Goal: Information Seeking & Learning: Learn about a topic

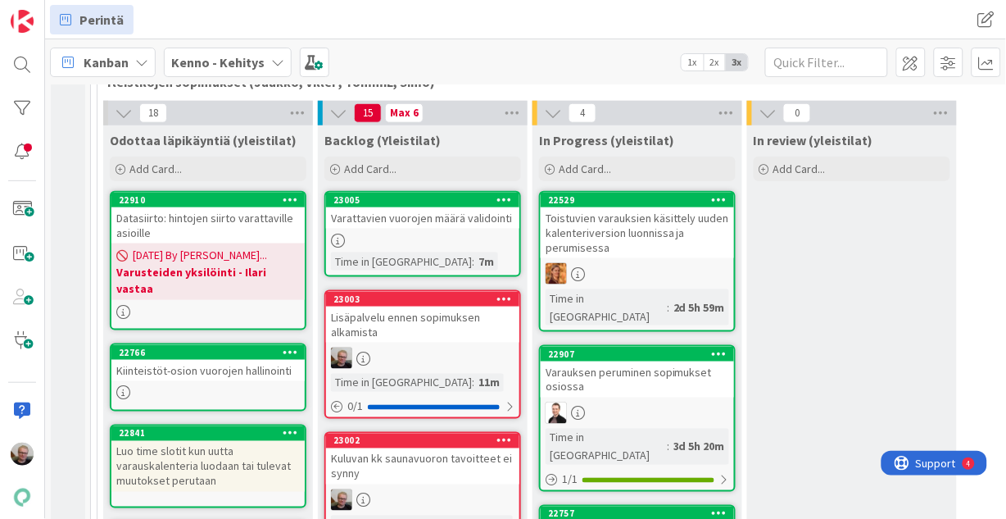
scroll to position [393, 0]
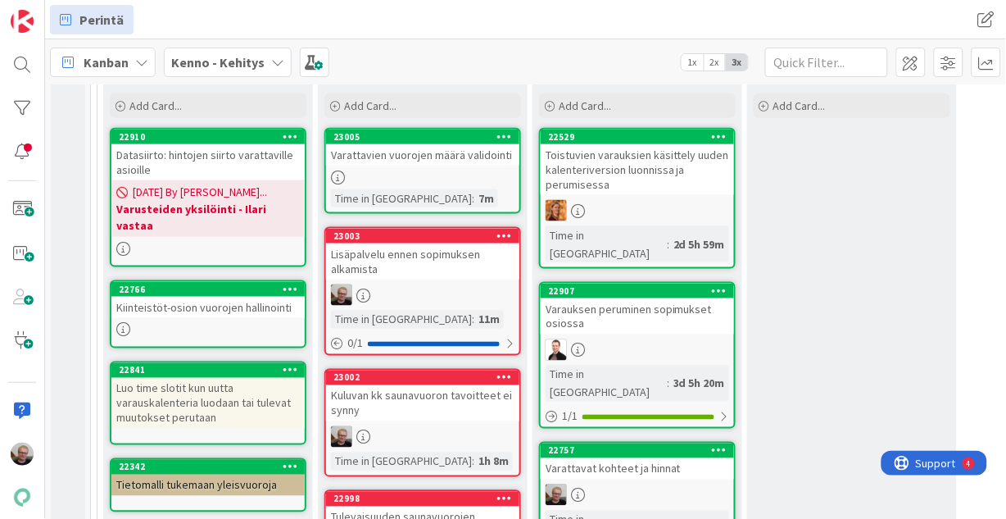
click at [600, 458] on div "Varattavat kohteet ja hinnat" at bounding box center [637, 468] width 193 height 21
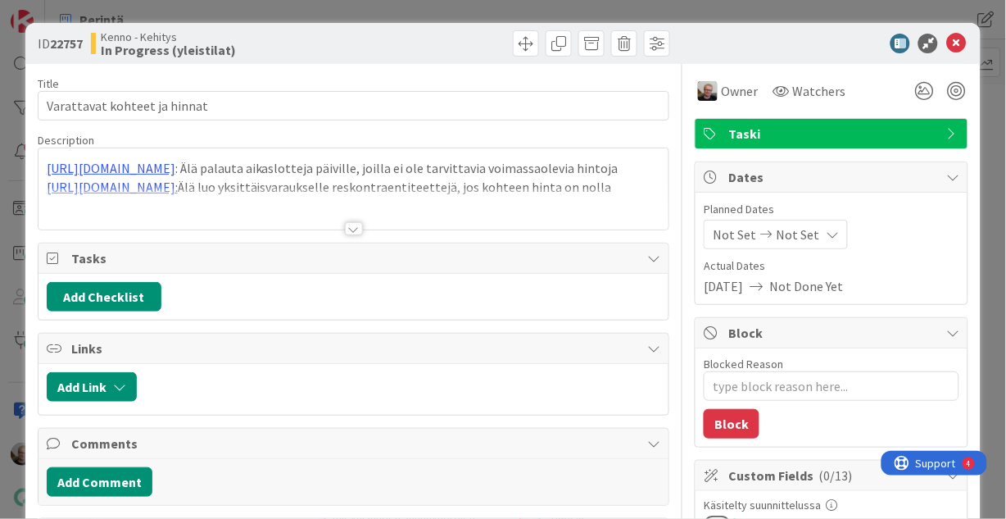
click at [507, 220] on div at bounding box center [354, 209] width 631 height 42
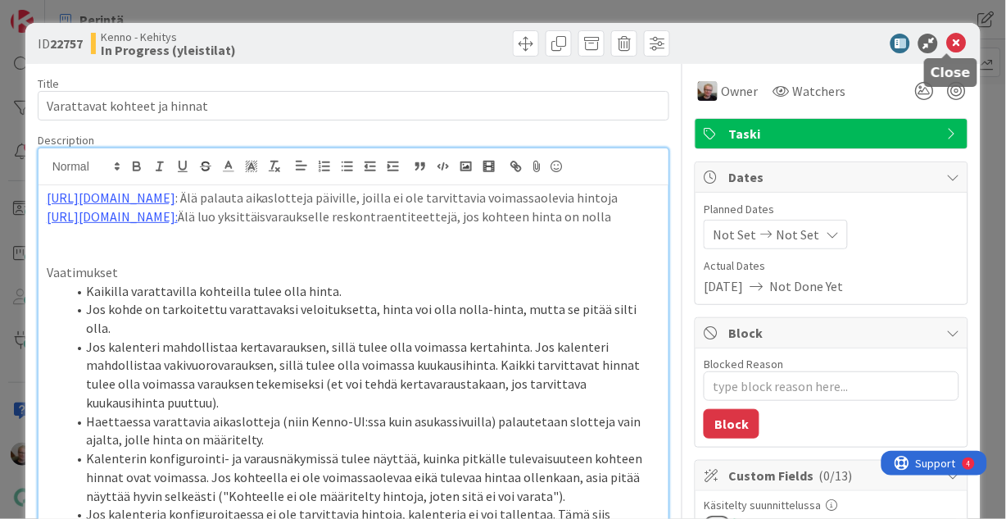
click at [947, 43] on icon at bounding box center [957, 44] width 20 height 20
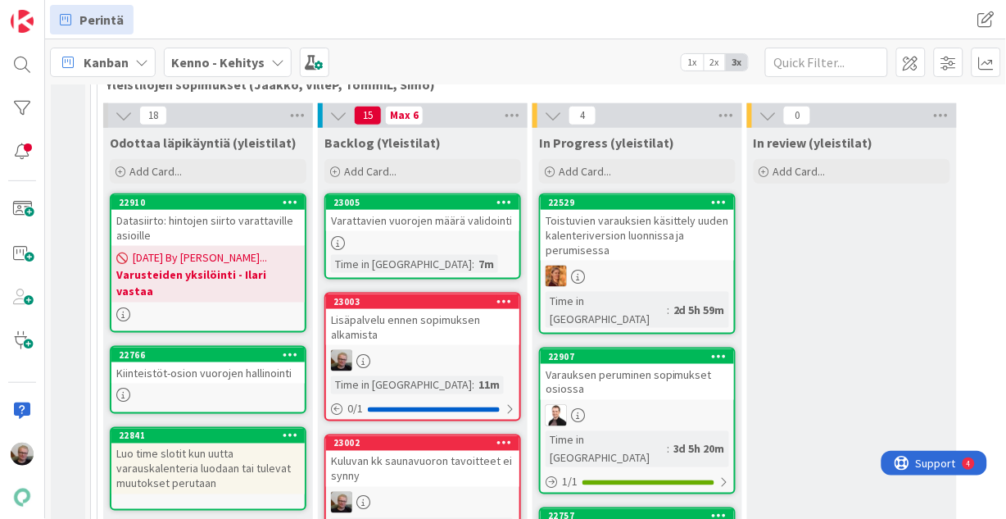
click at [356, 225] on div "Varattavien vuorojen määrä validointi" at bounding box center [422, 220] width 193 height 21
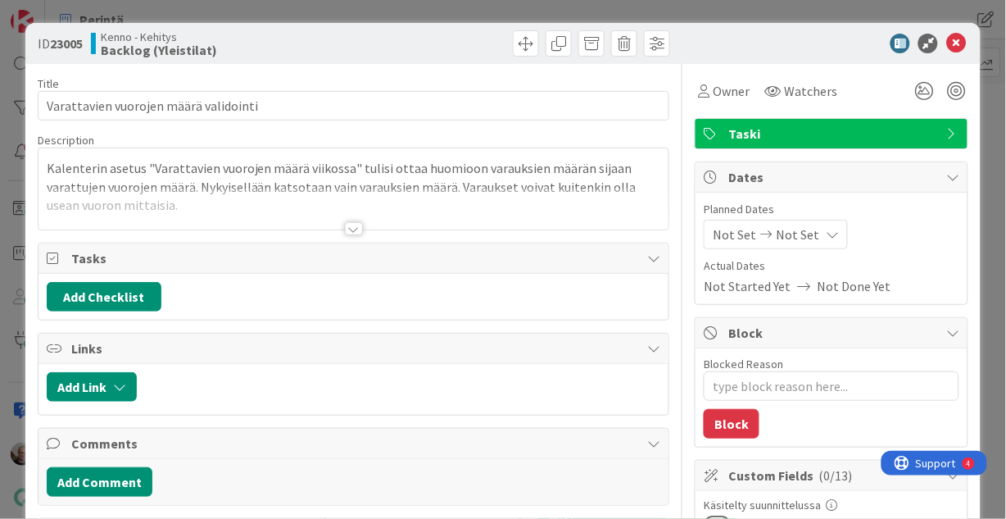
click at [348, 207] on div at bounding box center [354, 209] width 631 height 42
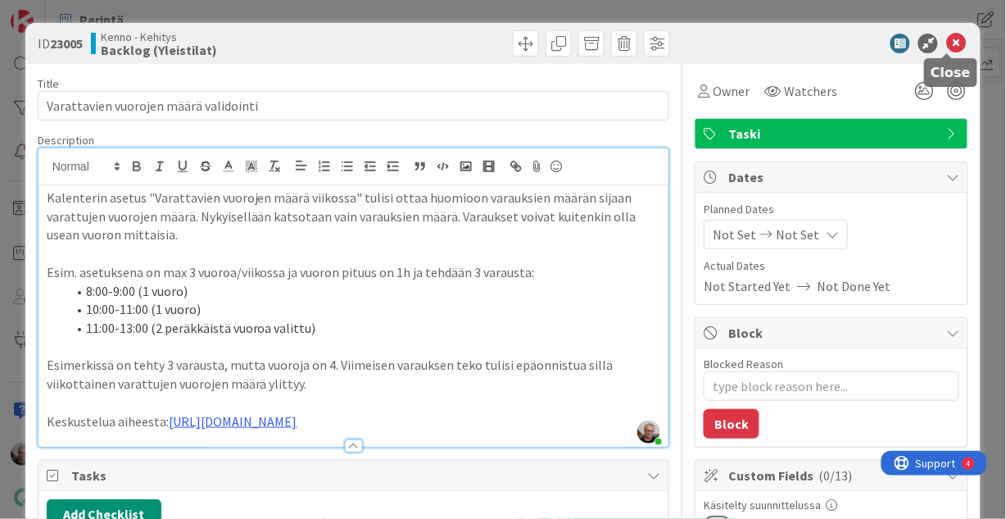
click at [950, 44] on icon at bounding box center [957, 44] width 20 height 20
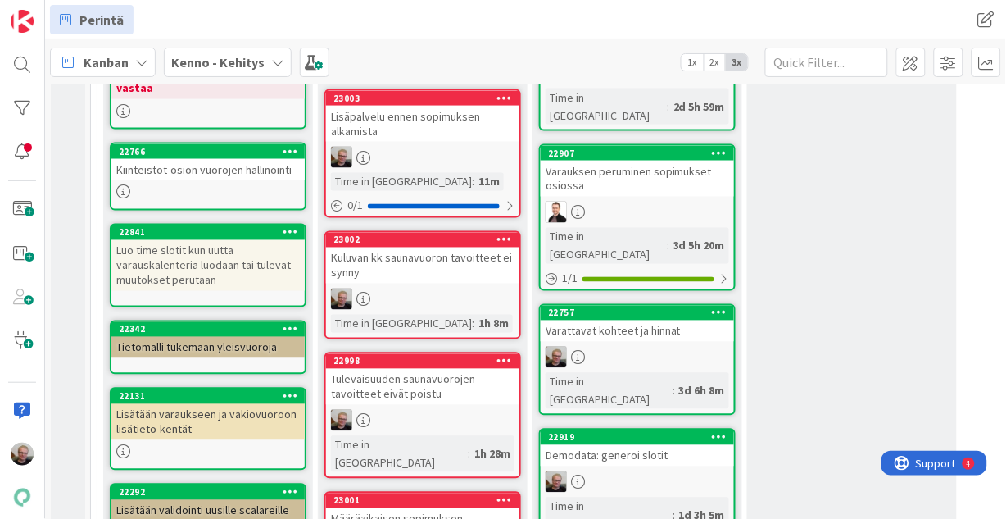
scroll to position [459, 0]
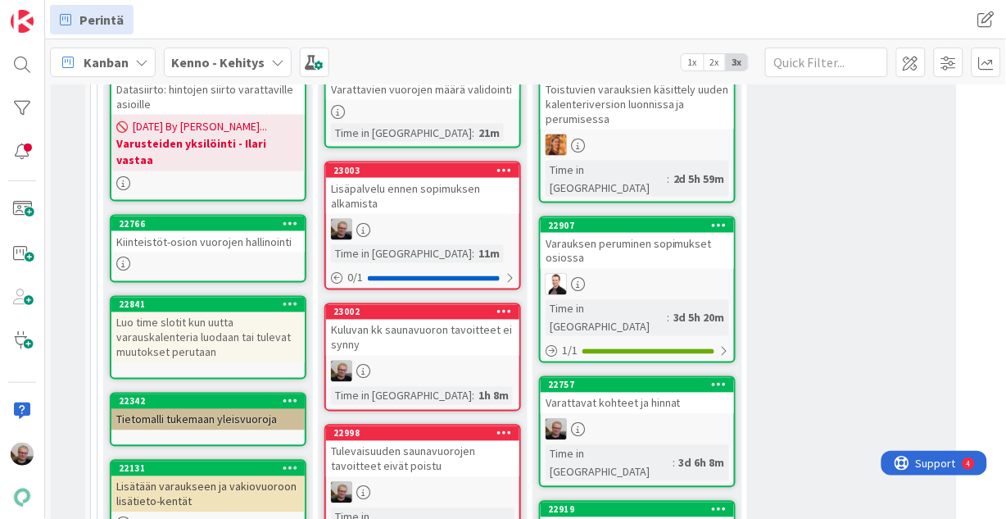
click at [472, 196] on div "Lisäpalvelu ennen sopimuksen alkamista" at bounding box center [422, 196] width 193 height 36
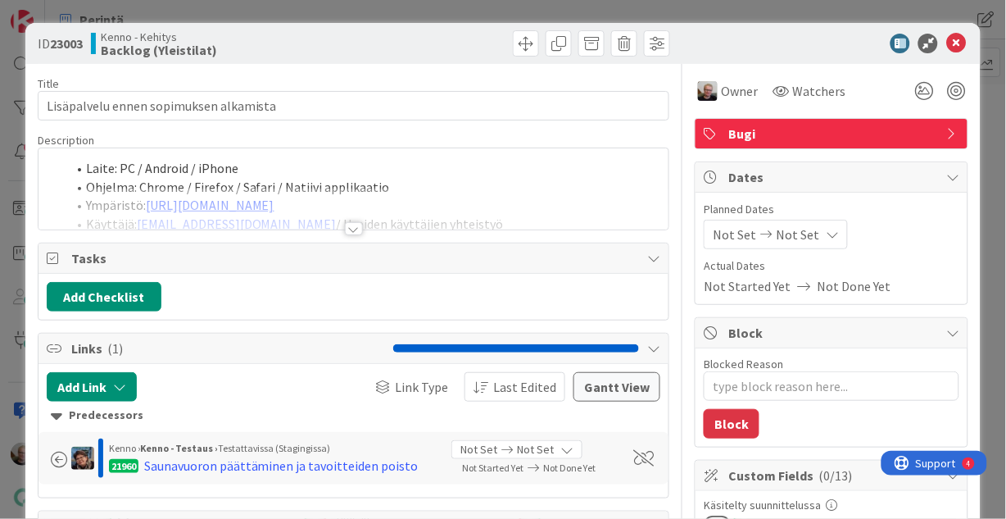
click at [470, 192] on div at bounding box center [354, 209] width 631 height 42
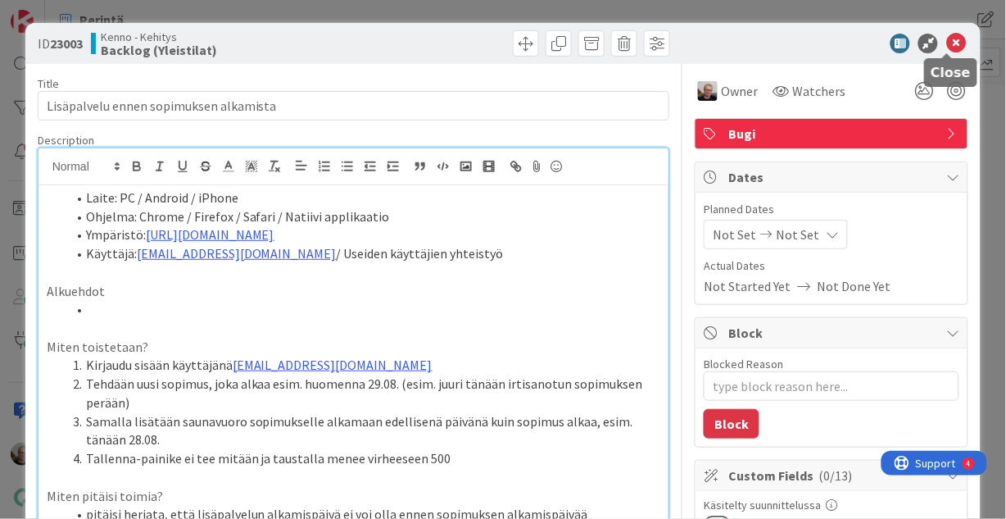
click at [950, 43] on icon at bounding box center [957, 44] width 20 height 20
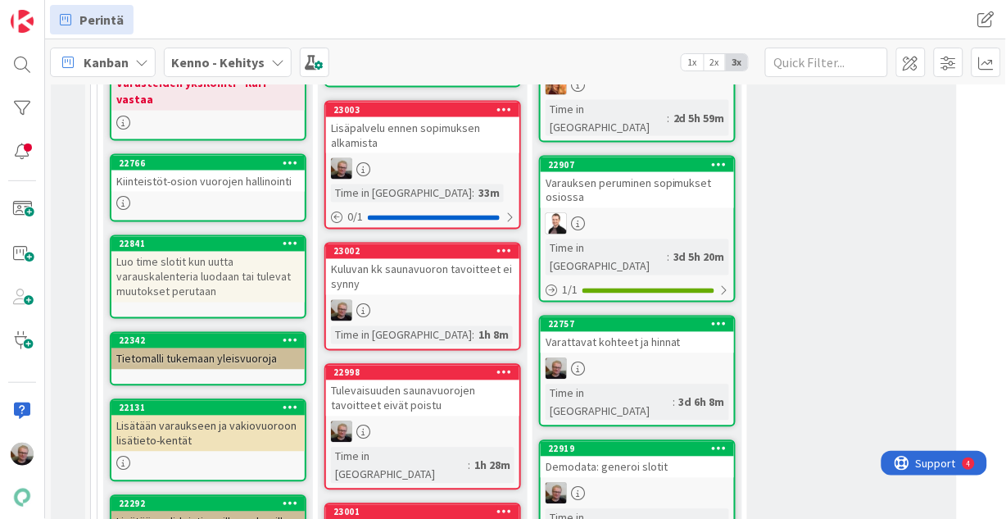
scroll to position [525, 0]
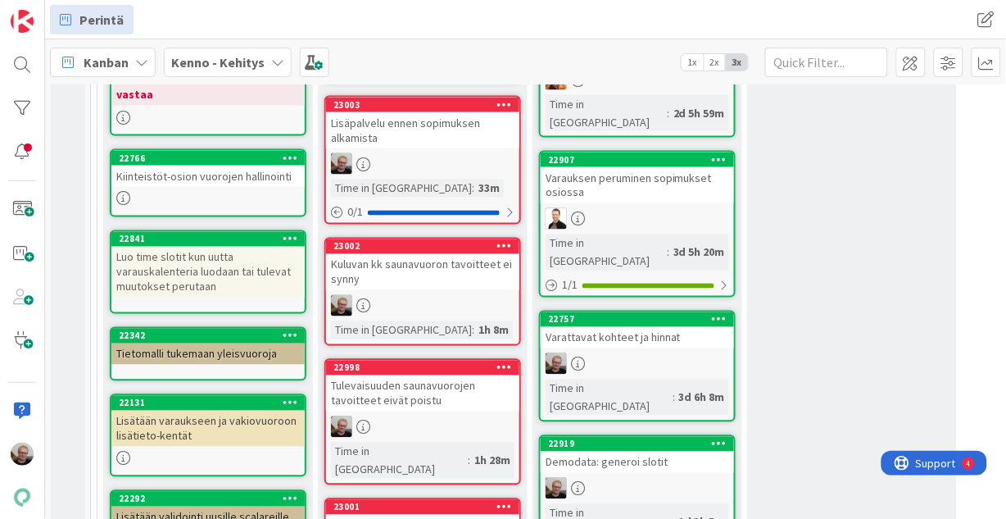
click at [447, 263] on div "Kuluvan kk saunavuoron tavoitteet ei synny" at bounding box center [422, 272] width 193 height 36
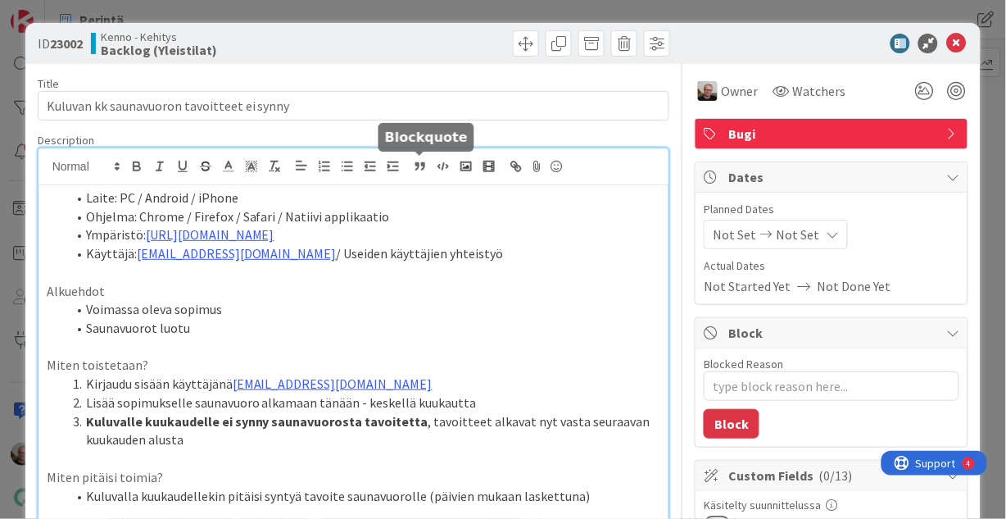
click at [420, 172] on div "Laite: PC / Android / iPhone Ohjelma: Chrome / Firefox / Safari / Natiivi appli…" at bounding box center [354, 353] width 631 height 411
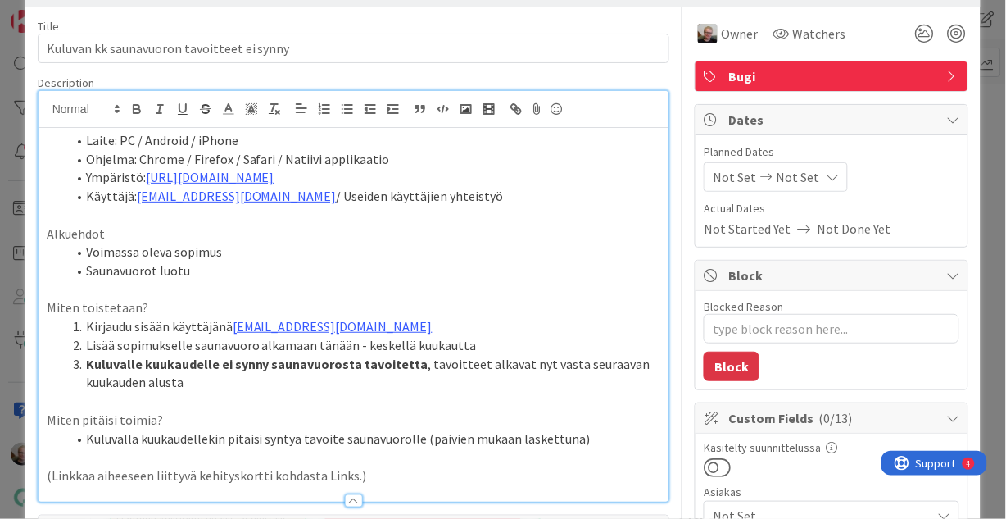
scroll to position [66, 0]
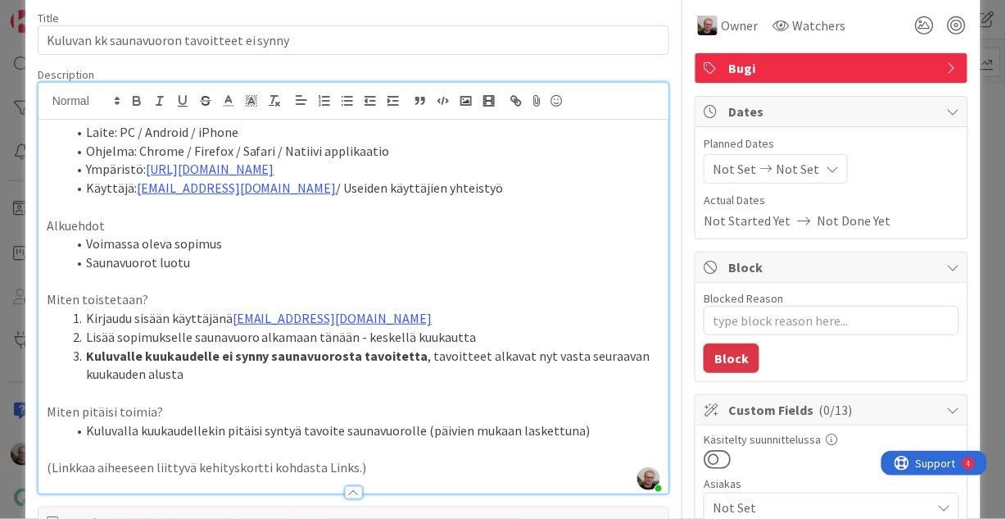
click at [482, 309] on li "Kirjaudu sisään käyttäjänä [EMAIL_ADDRESS][DOMAIN_NAME]" at bounding box center [363, 318] width 595 height 19
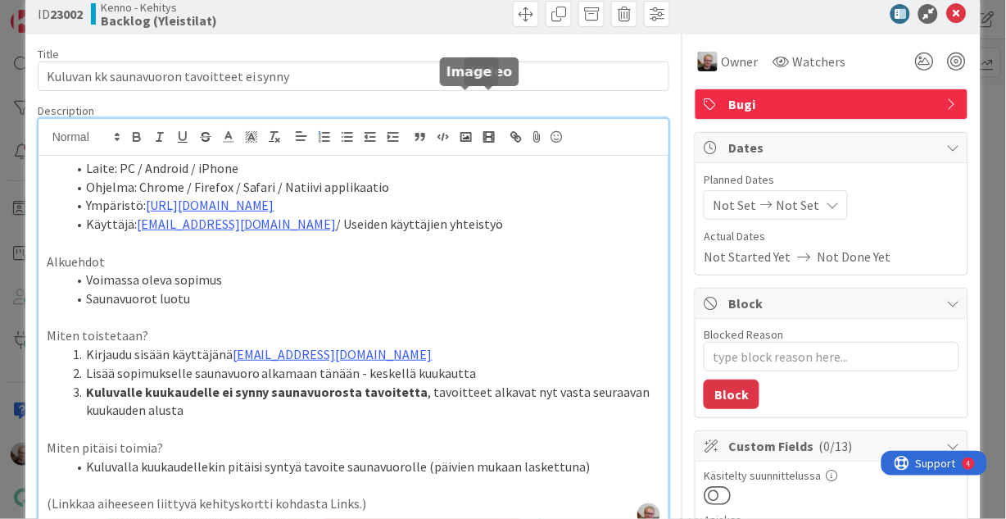
scroll to position [0, 0]
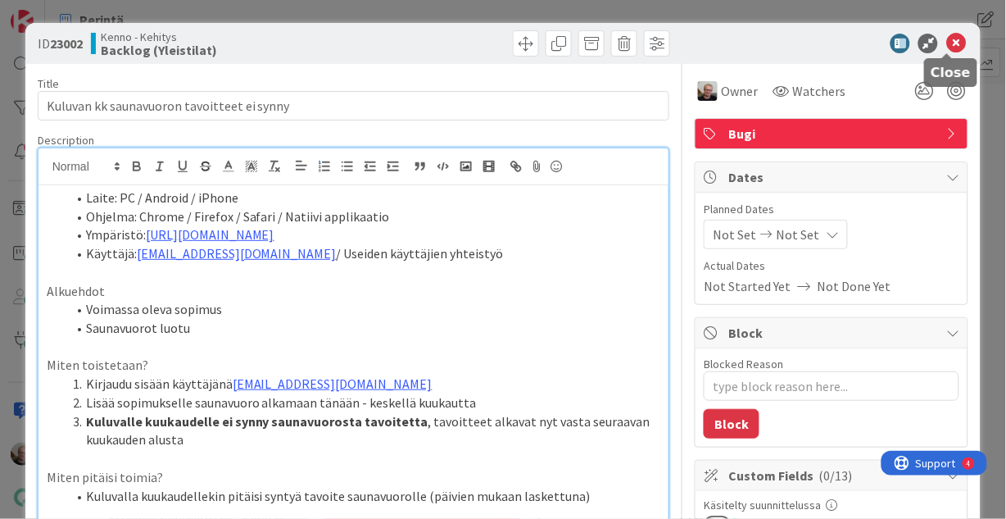
click at [947, 39] on icon at bounding box center [957, 44] width 20 height 20
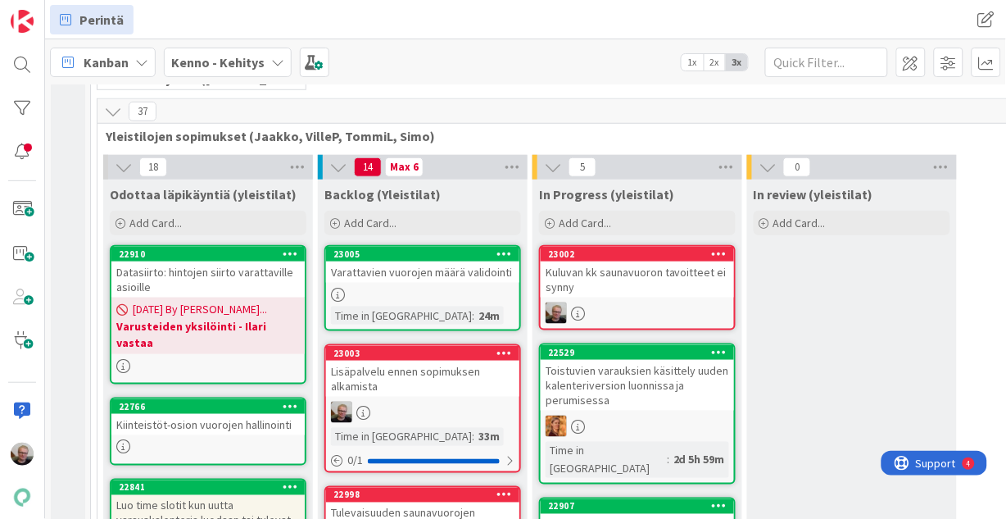
scroll to position [342, 0]
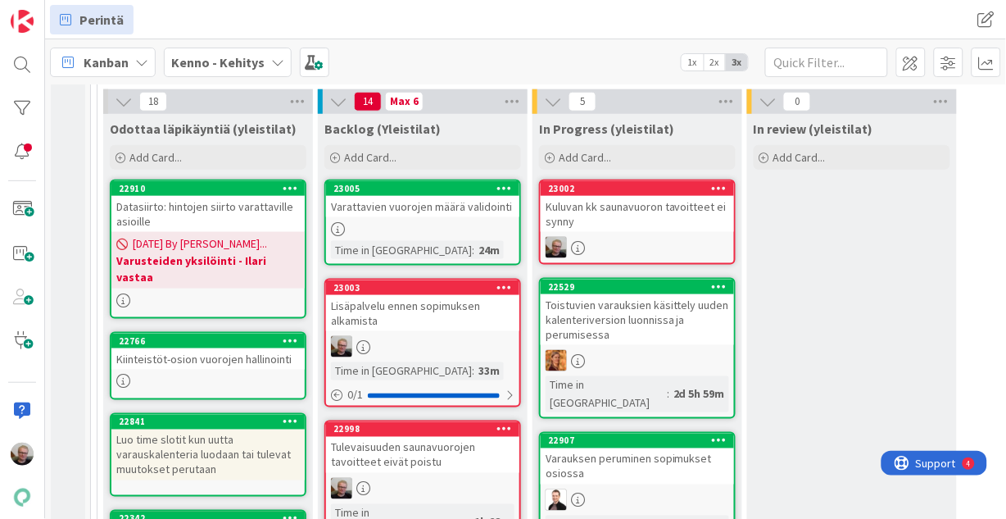
click at [691, 202] on div "Kuluvan kk saunavuoron tavoitteet ei synny" at bounding box center [637, 214] width 193 height 36
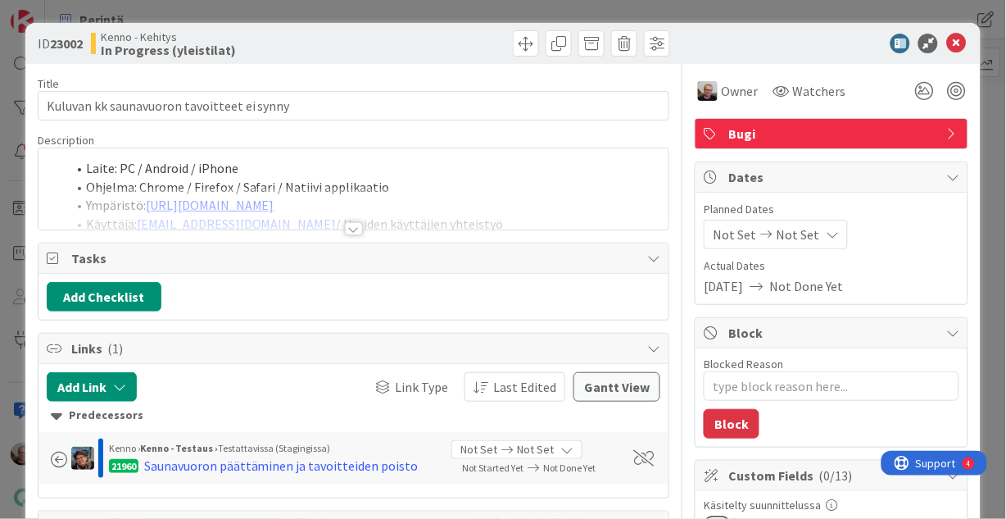
click at [372, 183] on div "Laite: PC / Android / iPhone Ohjelma: Chrome / Firefox / Safari / Natiivi appli…" at bounding box center [354, 188] width 631 height 81
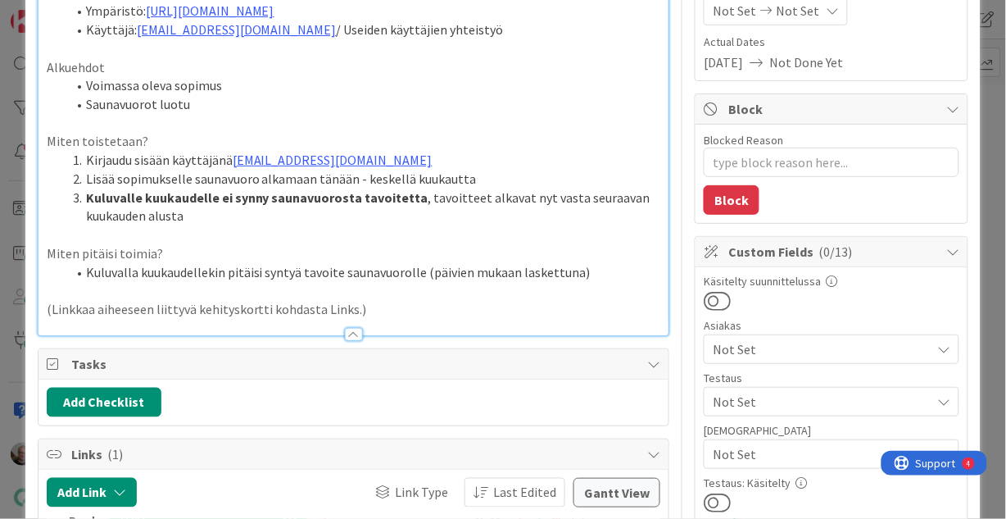
scroll to position [328, 0]
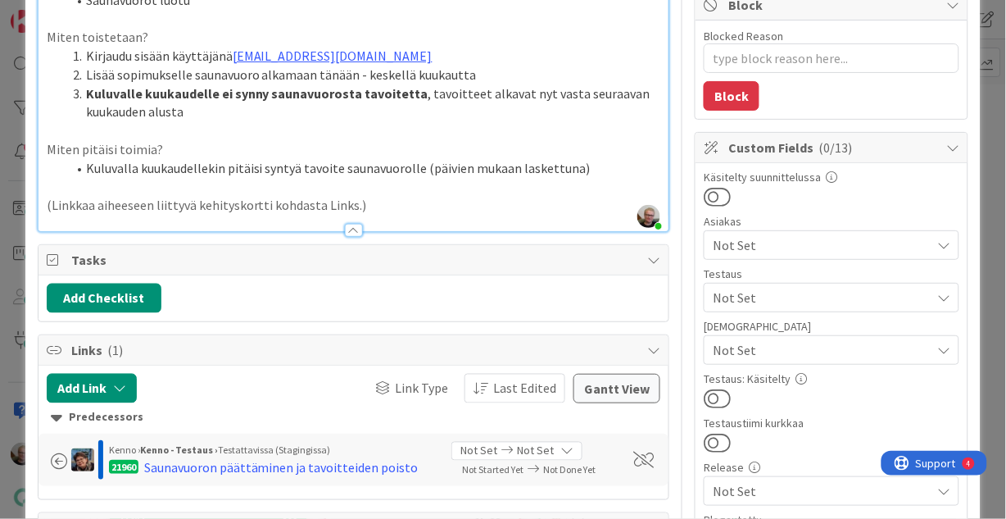
click at [366, 203] on p "(Linkkaa aiheeseen liittyvä kehityskortti kohdasta Links.)" at bounding box center [354, 205] width 615 height 19
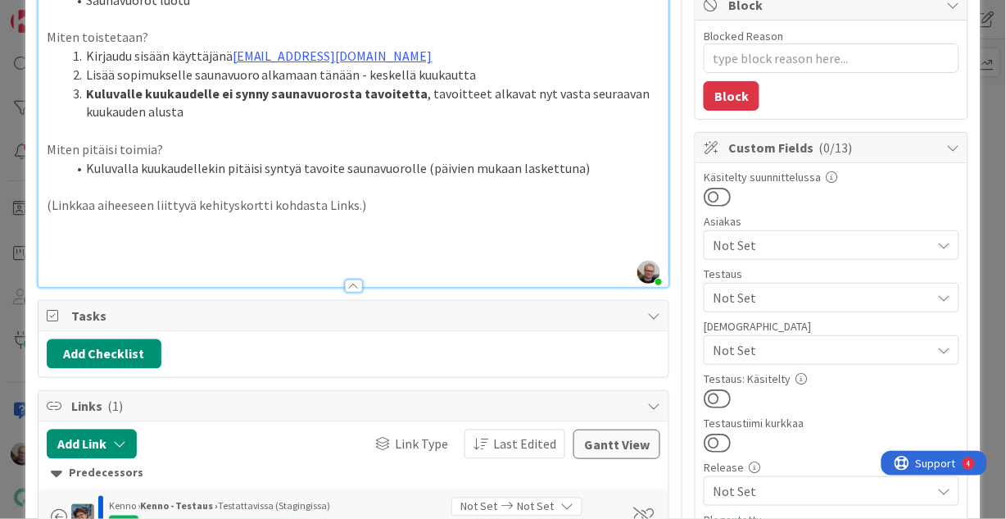
type textarea "x"
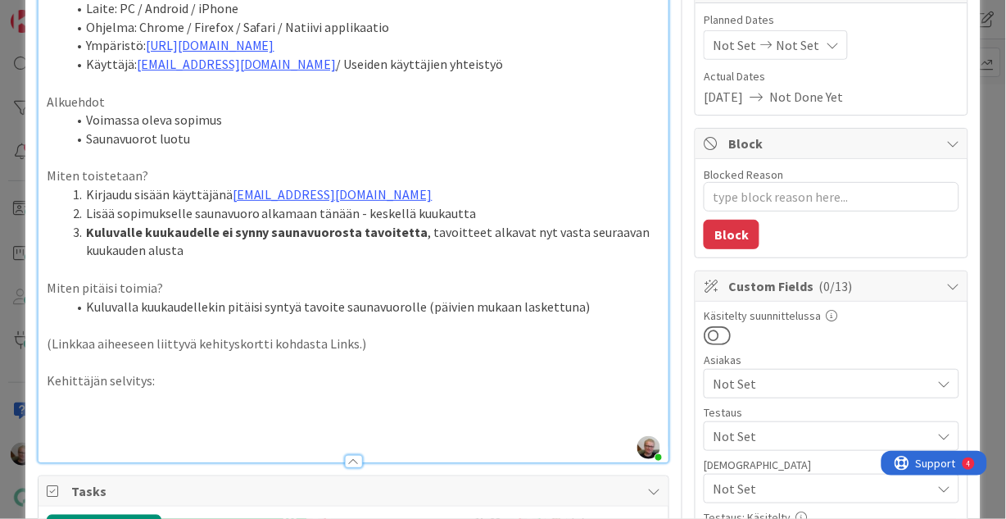
scroll to position [197, 0]
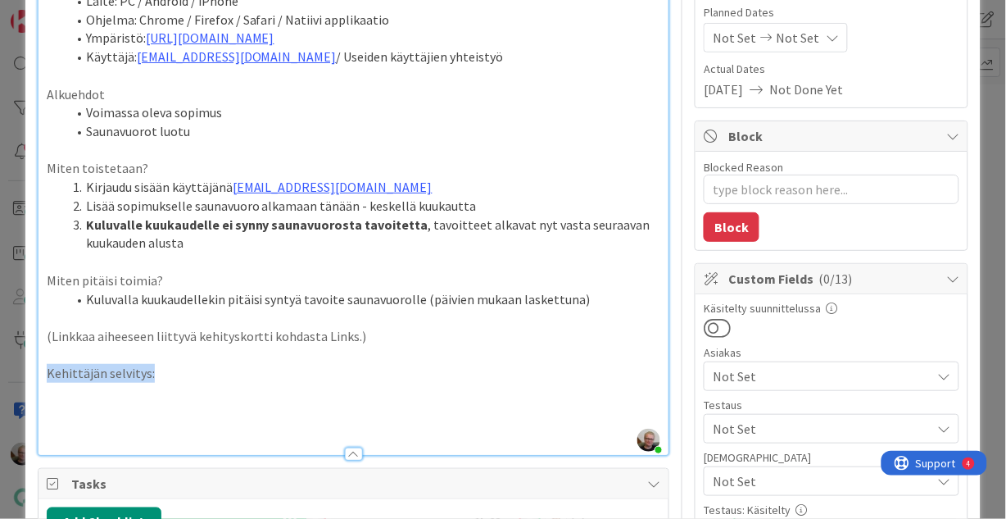
drag, startPoint x: 47, startPoint y: 373, endPoint x: 160, endPoint y: 368, distance: 113.2
click at [160, 368] on p "Kehittäjän selvitys:" at bounding box center [354, 373] width 615 height 19
click at [128, 397] on p at bounding box center [354, 392] width 615 height 19
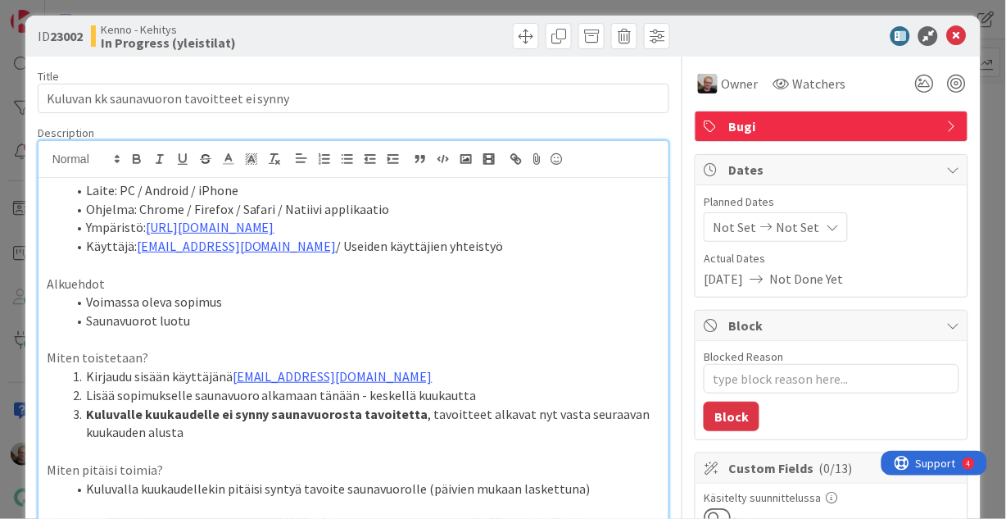
scroll to position [0, 0]
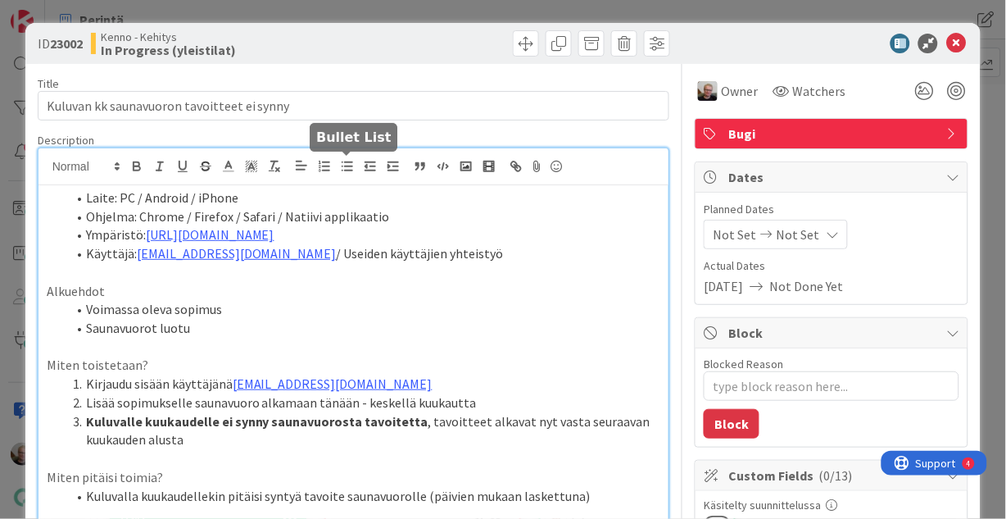
click at [347, 164] on icon "button" at bounding box center [347, 166] width 15 height 15
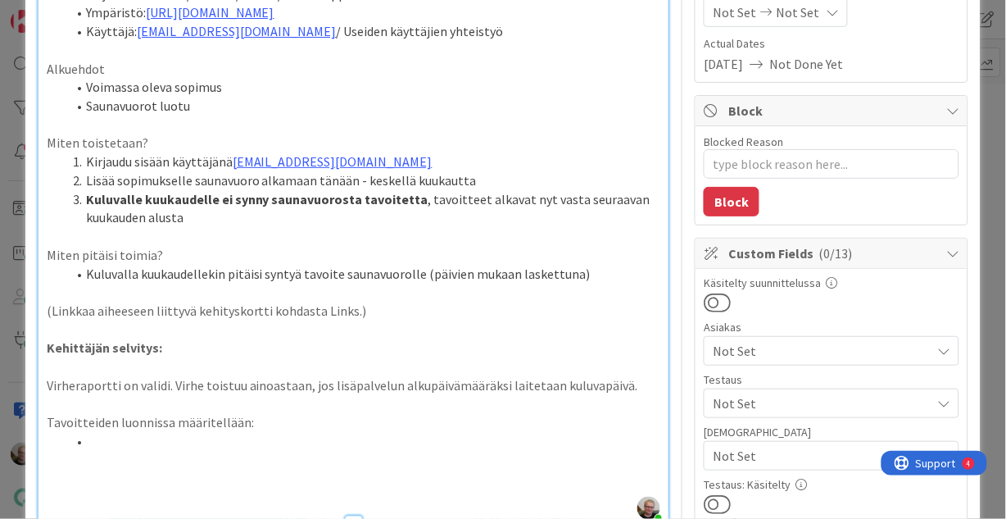
scroll to position [284, 0]
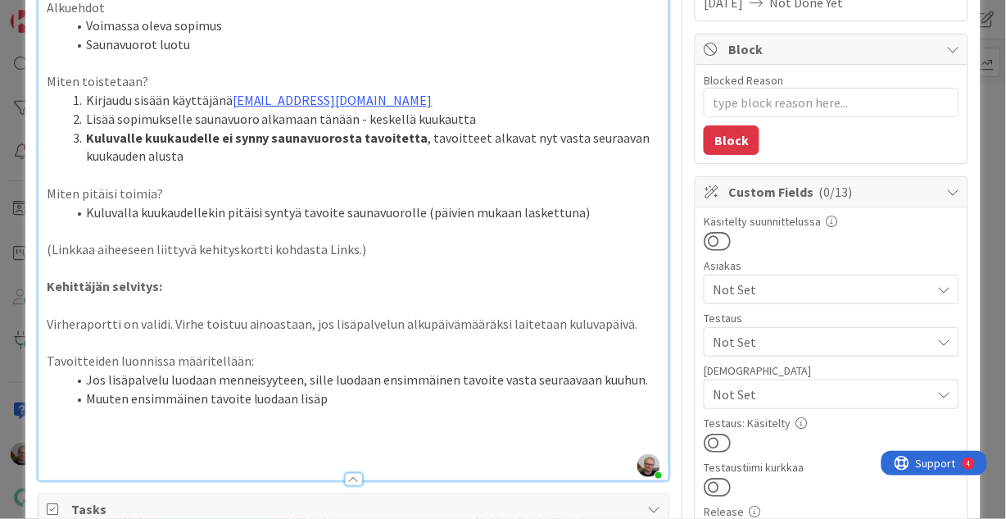
click at [622, 379] on li "Jos lisäpalvelu luodaan menneisyyteen, sille luodaan ensimmäinen tavoite vasta …" at bounding box center [363, 379] width 595 height 19
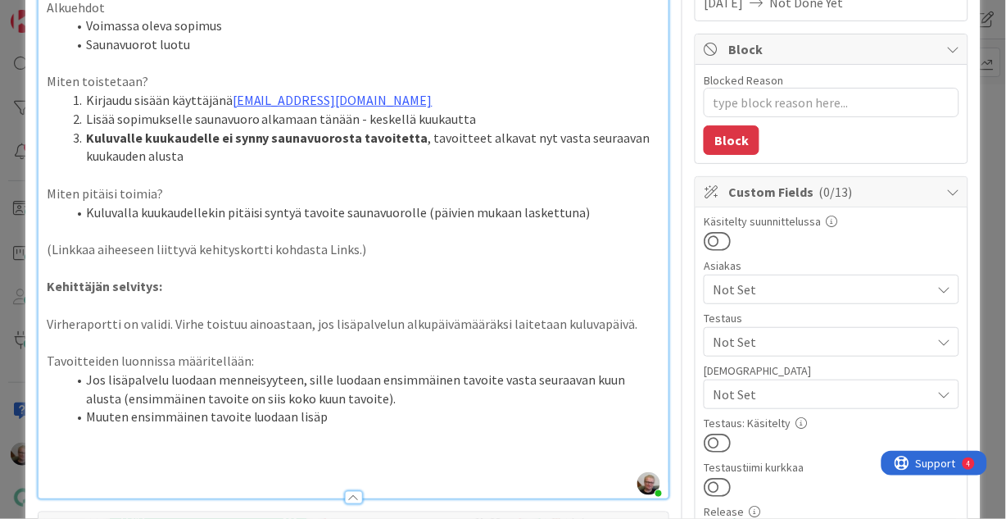
click at [432, 415] on li "Muuten ensimmäinen tavoite luodaan lisäp" at bounding box center [363, 416] width 595 height 19
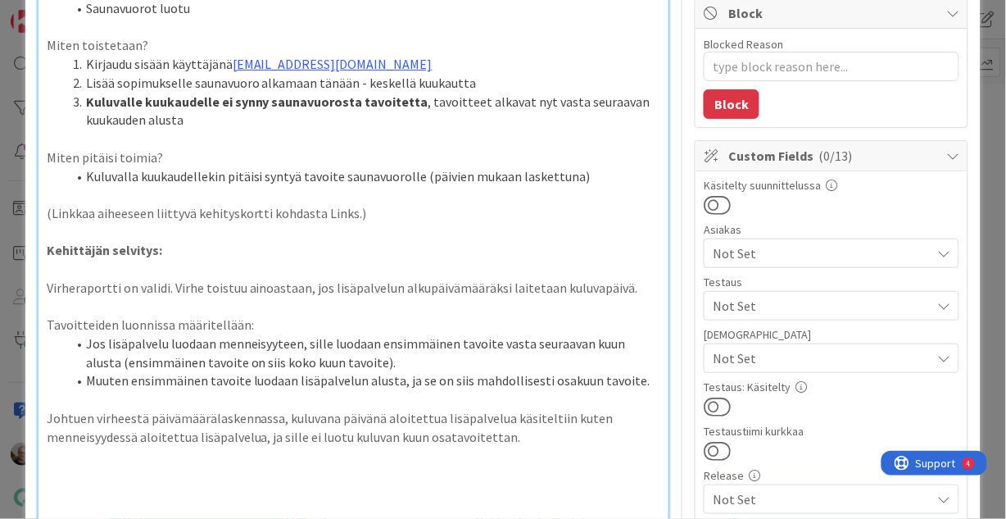
scroll to position [338, 0]
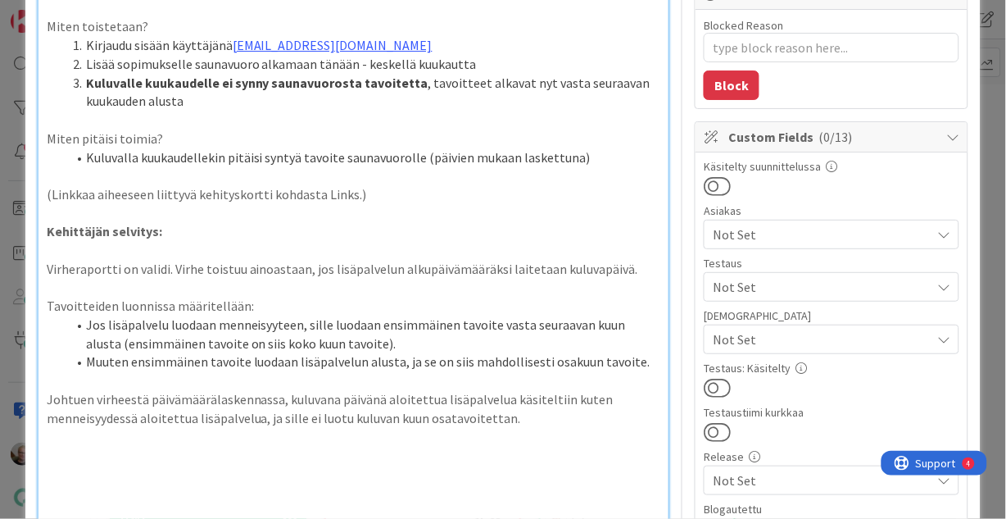
click at [504, 421] on p "Johtuen virheestä päivämäärälaskennassa, kuluvana päivänä aloitettua lisäpalvel…" at bounding box center [354, 408] width 615 height 37
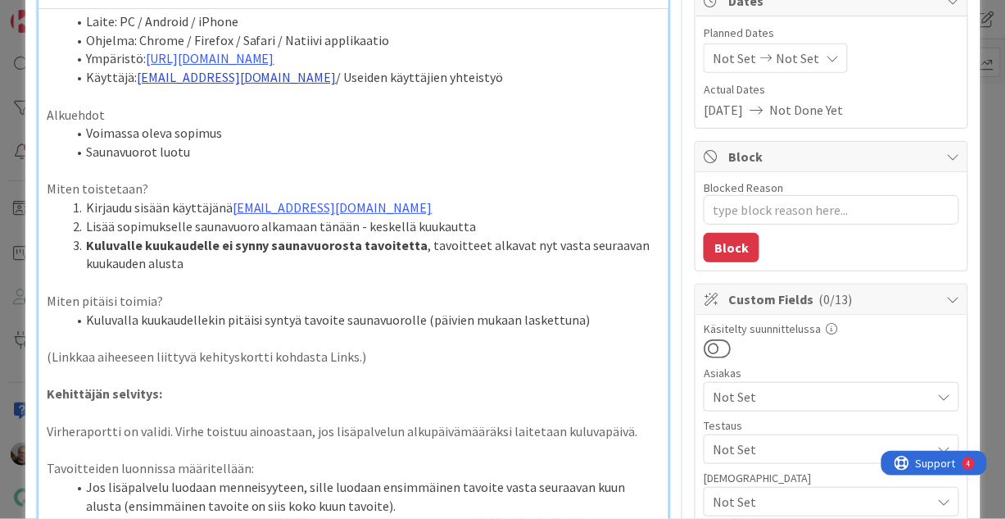
scroll to position [142, 0]
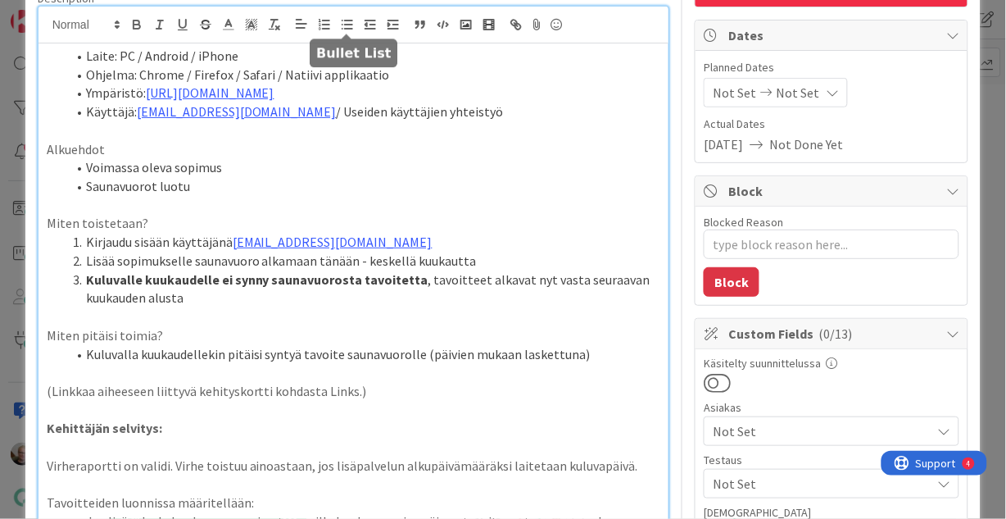
click at [344, 19] on icon "button" at bounding box center [347, 24] width 15 height 15
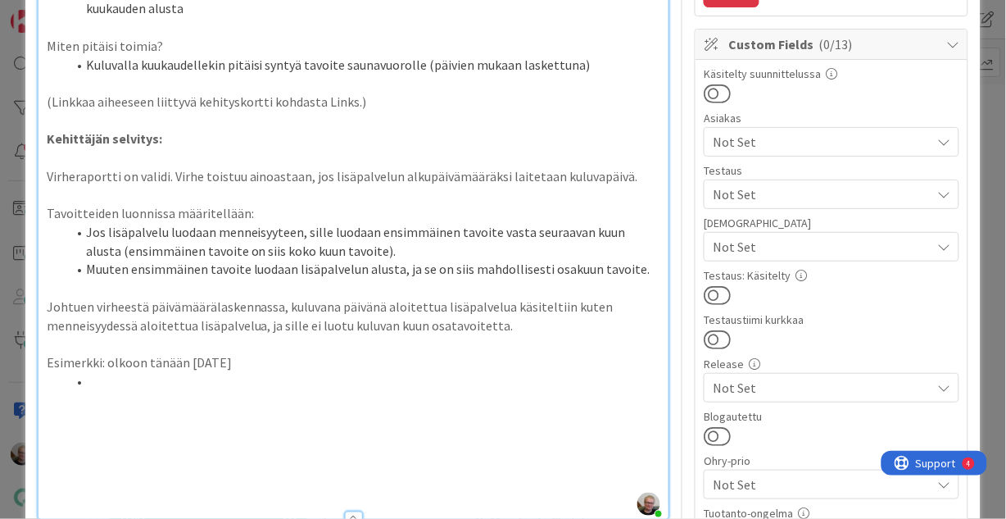
scroll to position [433, 0]
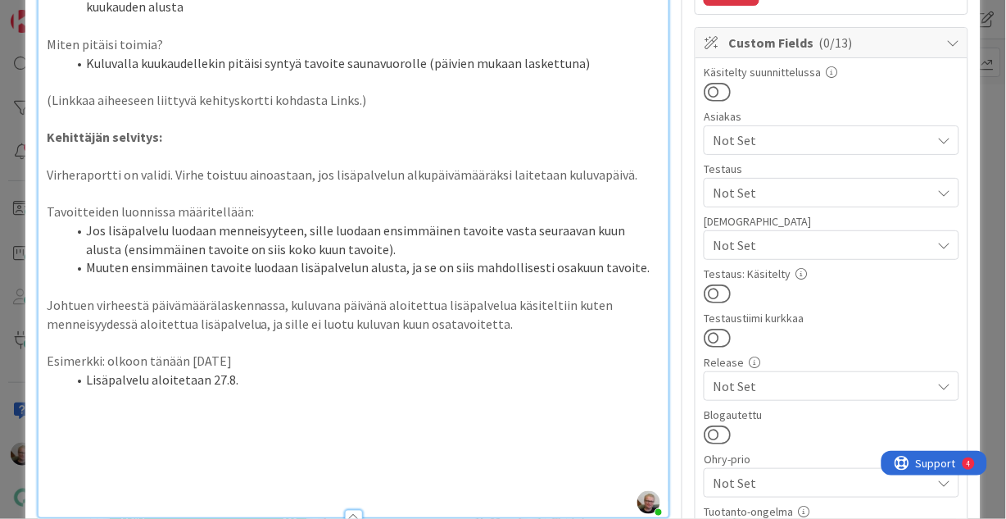
click at [104, 361] on p "Esimerkki: olkoon tänään [DATE]" at bounding box center [354, 361] width 615 height 19
click at [236, 374] on li "Lisäpalvelu aloitetaan 27.8." at bounding box center [363, 379] width 595 height 19
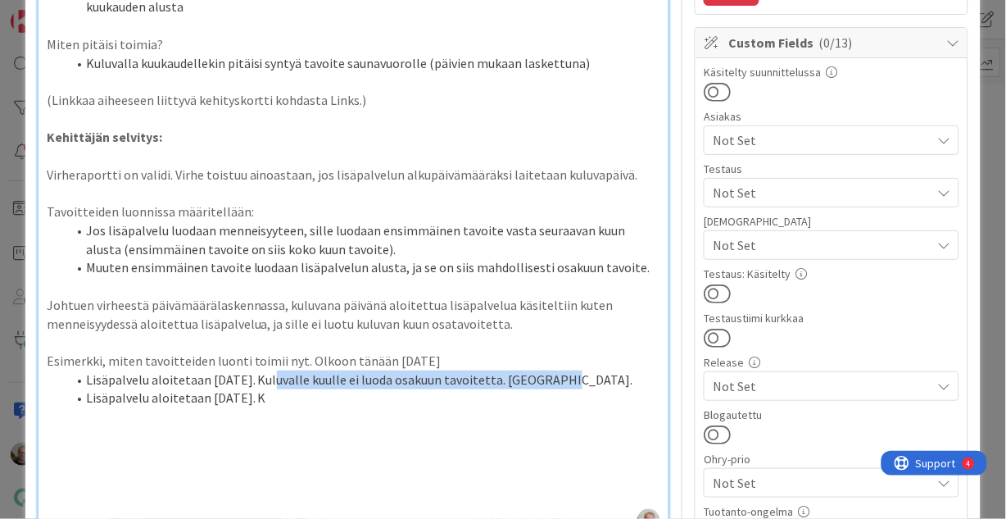
drag, startPoint x: 267, startPoint y: 379, endPoint x: 551, endPoint y: 370, distance: 283.7
click at [551, 370] on li "Lisäpalvelu aloitetaan [DATE]. Kuluvalle kuulle ei luoda osakuun tavoitetta. [G…" at bounding box center [363, 379] width 595 height 19
copy li "Kuluvalle kuulle ei luoda osakuun tavoitetta. [GEOGRAPHIC_DATA]."
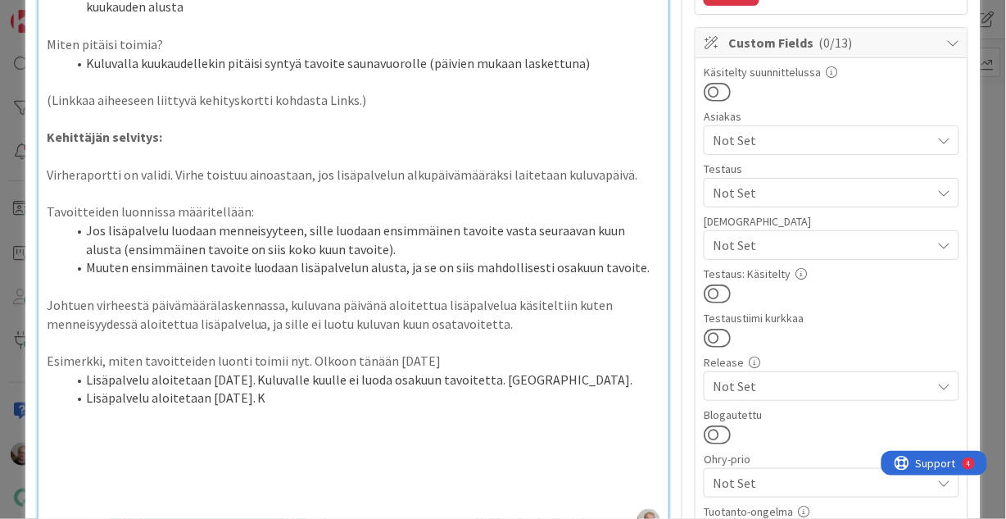
click at [364, 397] on li "Lisäpalvelu aloitetaan [DATE]. K" at bounding box center [363, 397] width 595 height 19
click at [515, 401] on li "Lisäpalvelu aloitetaan [DATE]. Kuluvalle kuulle ei luoda osakuun tavoitetta. [G…" at bounding box center [363, 397] width 595 height 19
click at [562, 400] on li "Lisäpalvelu aloitetaan [DATE]. Kuluvalle kuulle ei luoda osakuun tavoitetta. Vä…" at bounding box center [363, 397] width 595 height 19
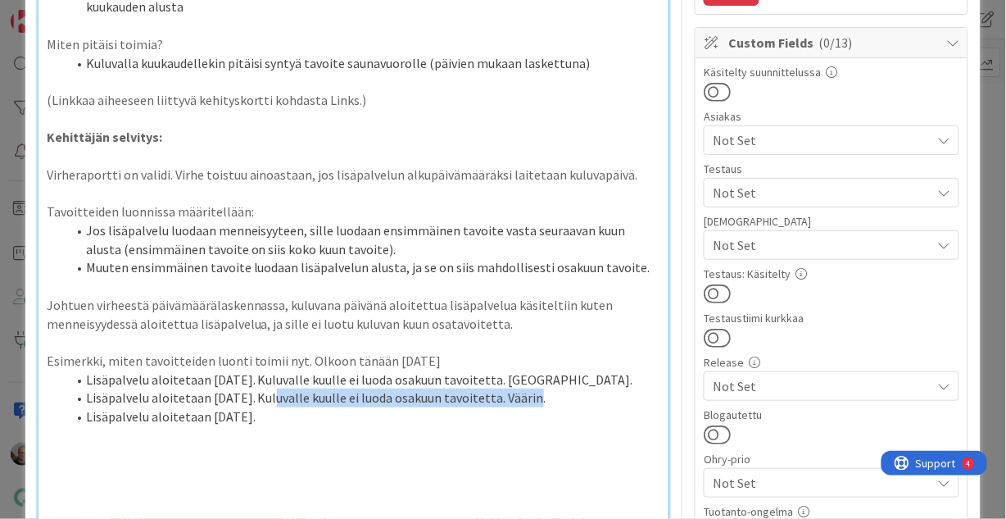
drag, startPoint x: 269, startPoint y: 398, endPoint x: 493, endPoint y: 392, distance: 223.8
click at [527, 397] on li "Lisäpalvelu aloitetaan [DATE]. Kuluvalle kuulle ei luoda osakuun tavoitetta. Vä…" at bounding box center [363, 397] width 595 height 19
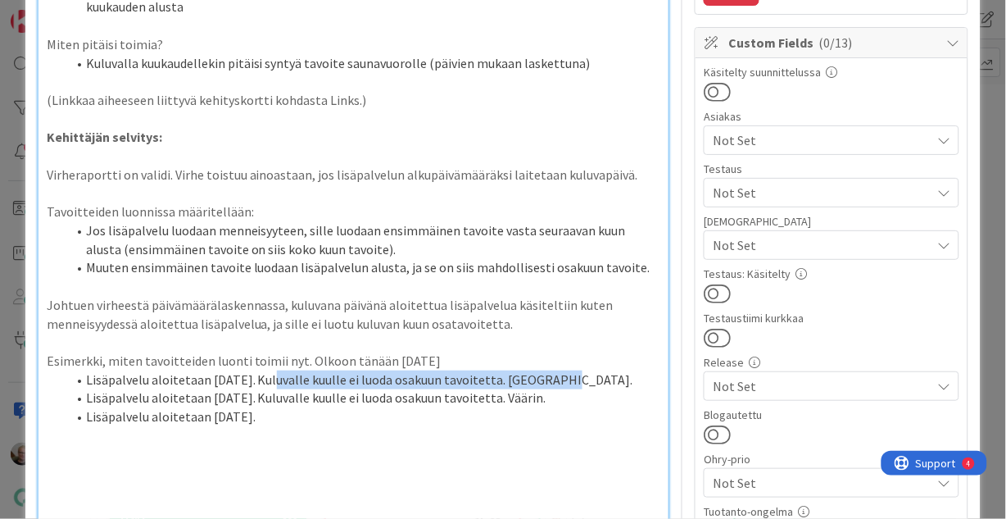
drag, startPoint x: 269, startPoint y: 384, endPoint x: 550, endPoint y: 372, distance: 281.3
click at [550, 372] on li "Lisäpalvelu aloitetaan [DATE]. Kuluvalle kuulle ei luoda osakuun tavoitetta. [G…" at bounding box center [363, 379] width 595 height 19
copy li "Kuluvalle kuulle ei luoda osakuun tavoitetta. [GEOGRAPHIC_DATA]."
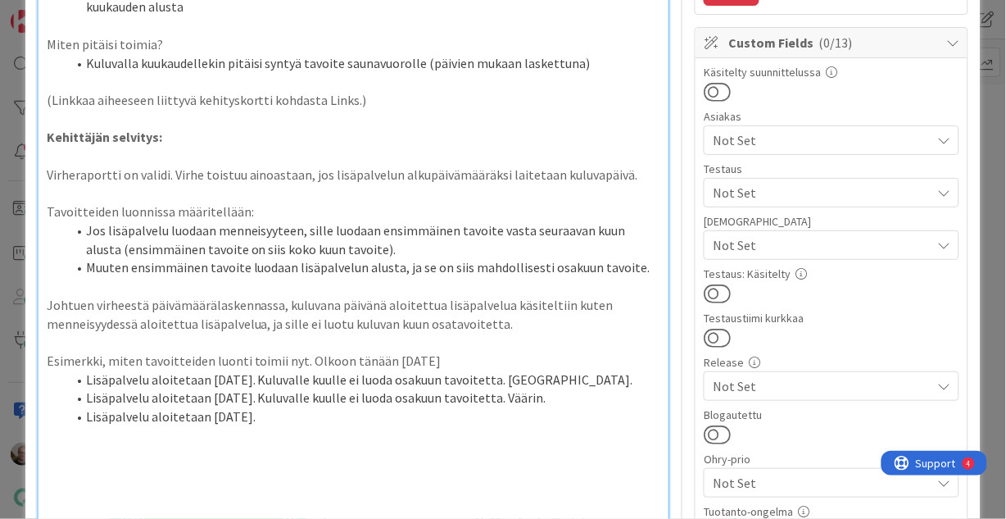
click at [302, 417] on li "Lisäpalvelu aloitetaan [DATE]." at bounding box center [363, 416] width 595 height 19
drag, startPoint x: 318, startPoint y: 415, endPoint x: 398, endPoint y: 417, distance: 80.4
click at [398, 417] on li "Lisäpalvelu aloitetaan [DATE]. Kuluvalle kuulle ei luoda osakuun tavoitetta. [G…" at bounding box center [363, 416] width 595 height 19
click at [464, 415] on li "Lisäpalvelu aloitetaan [DATE]. Kuluvalle luodaan osakuun tavoitetta. [GEOGRAPHI…" at bounding box center [363, 416] width 595 height 19
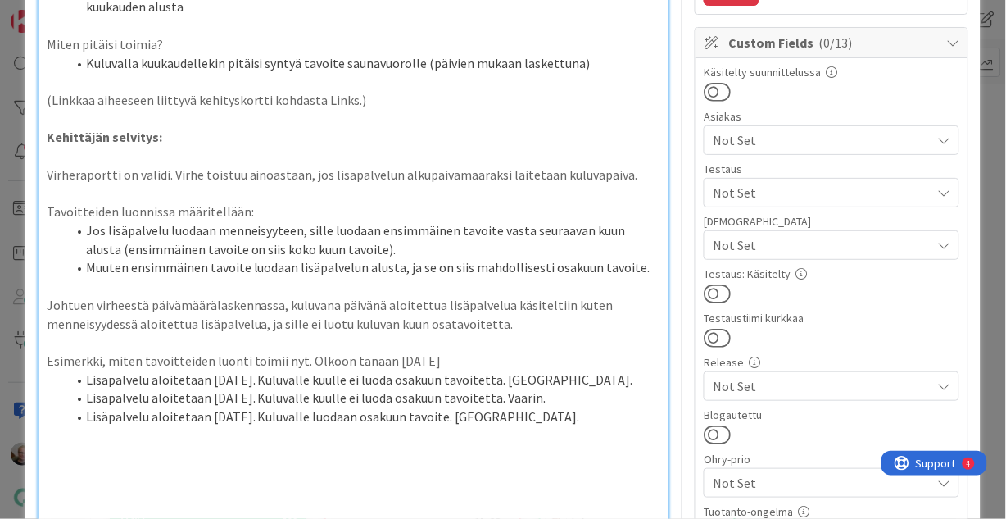
click at [574, 405] on li "Lisäpalvelu aloitetaan [DATE]. Kuluvalle kuulle ei luoda osakuun tavoitetta. Vä…" at bounding box center [363, 397] width 595 height 19
click at [571, 414] on li "Lisäpalvelu aloitetaan [DATE]. Kuluvalle luodaan osakuun tavoite. [GEOGRAPHIC_D…" at bounding box center [363, 416] width 595 height 19
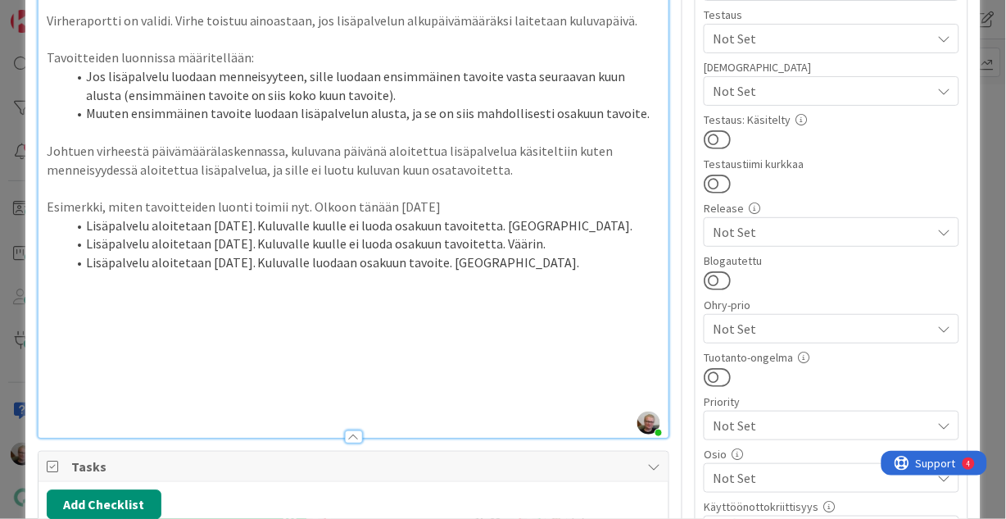
scroll to position [761, 0]
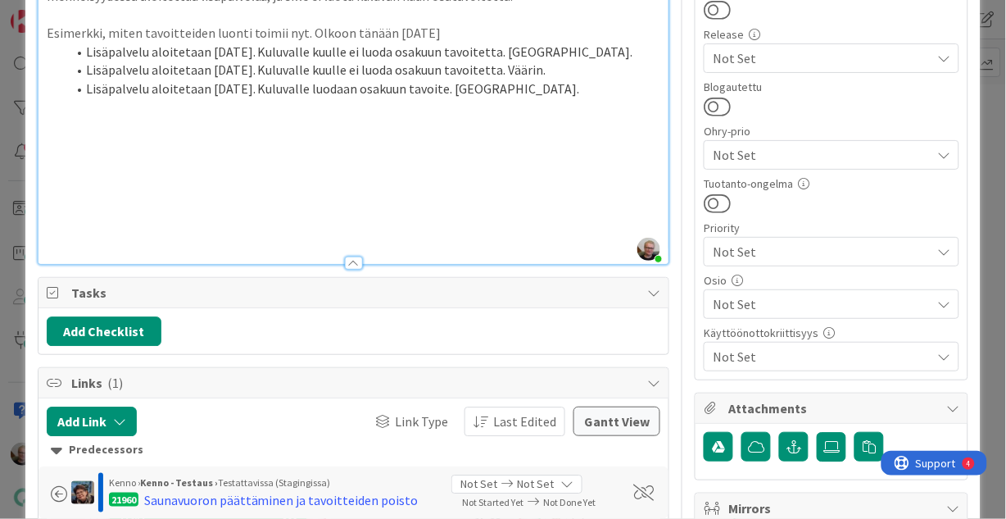
click at [107, 222] on p at bounding box center [354, 219] width 615 height 19
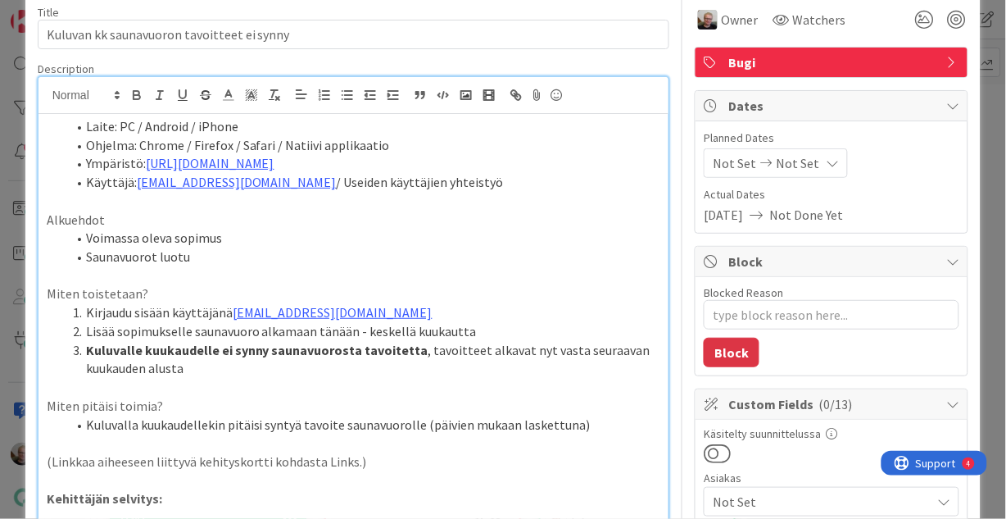
scroll to position [0, 0]
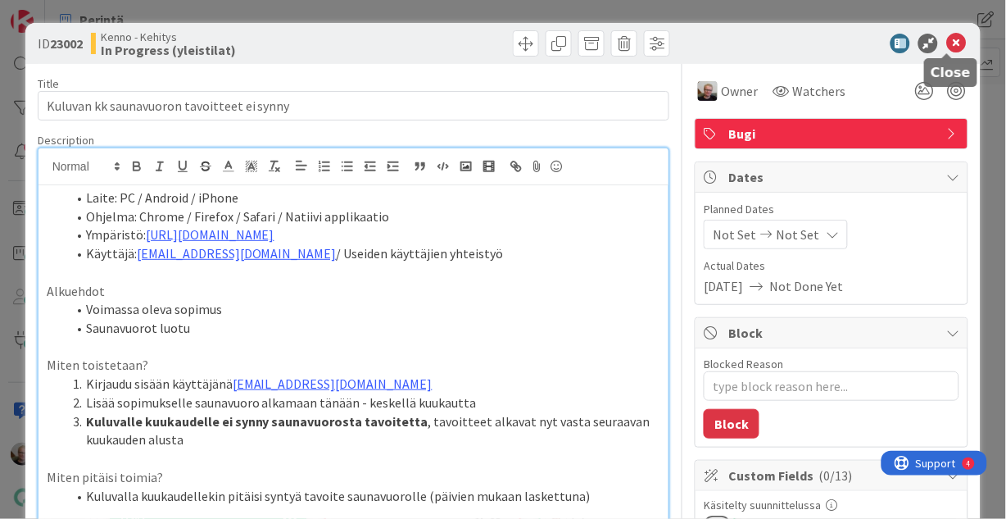
click at [947, 45] on icon at bounding box center [957, 44] width 20 height 20
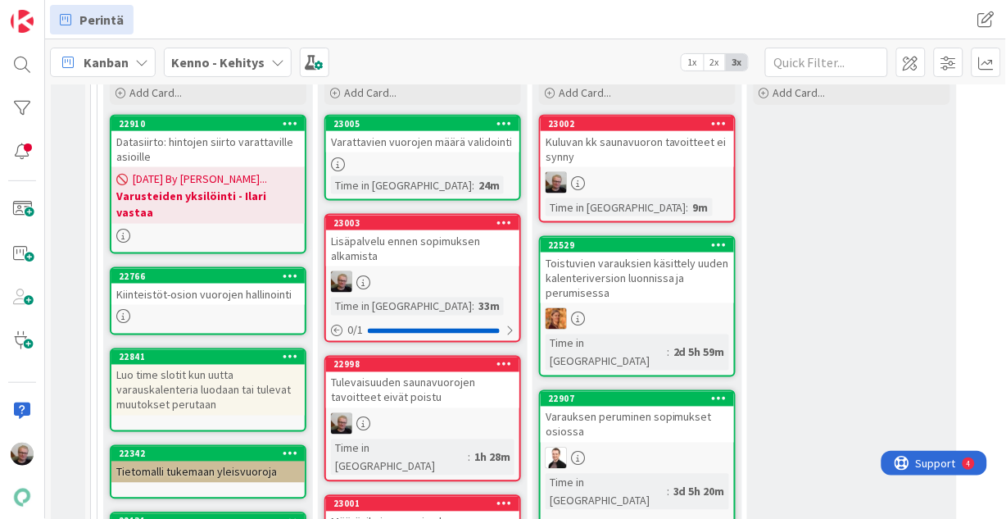
scroll to position [342, 0]
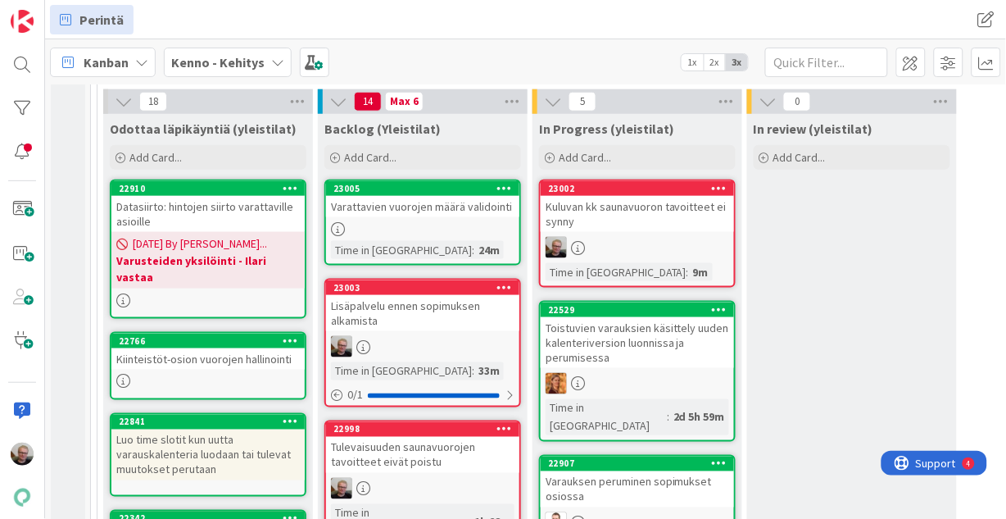
click at [614, 218] on div "Kuluvan kk saunavuoron tavoitteet ei synny" at bounding box center [637, 214] width 193 height 36
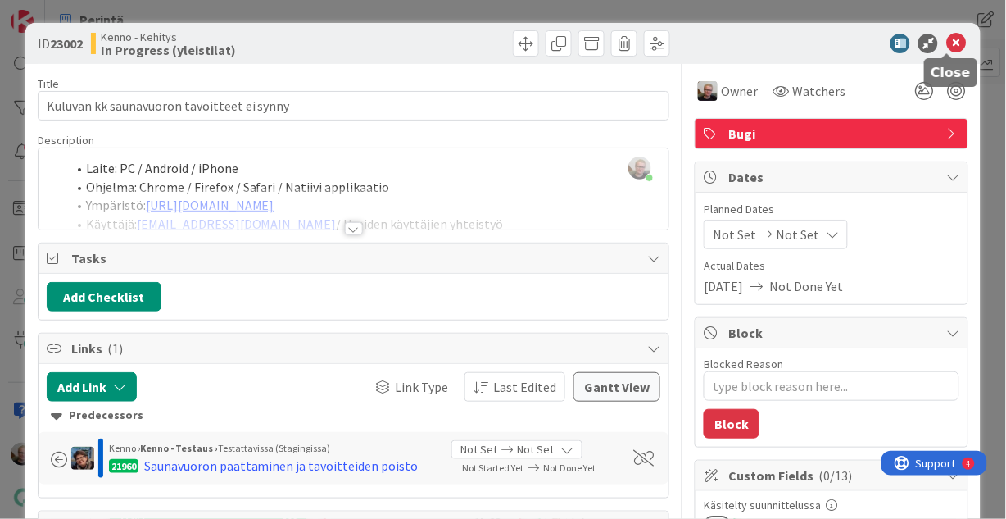
click at [947, 41] on icon at bounding box center [957, 44] width 20 height 20
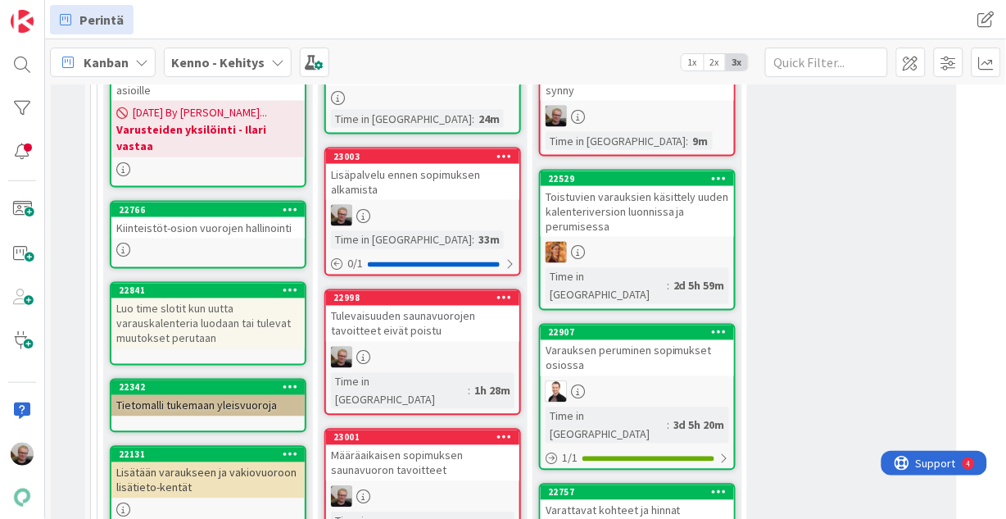
scroll to position [211, 0]
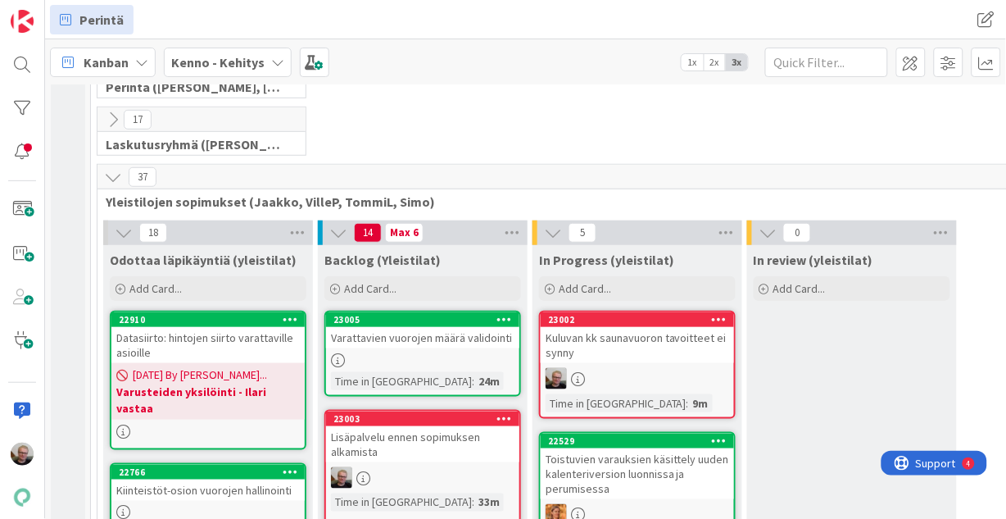
click at [602, 352] on div "Kuluvan kk saunavuoron tavoitteet ei synny" at bounding box center [637, 345] width 193 height 36
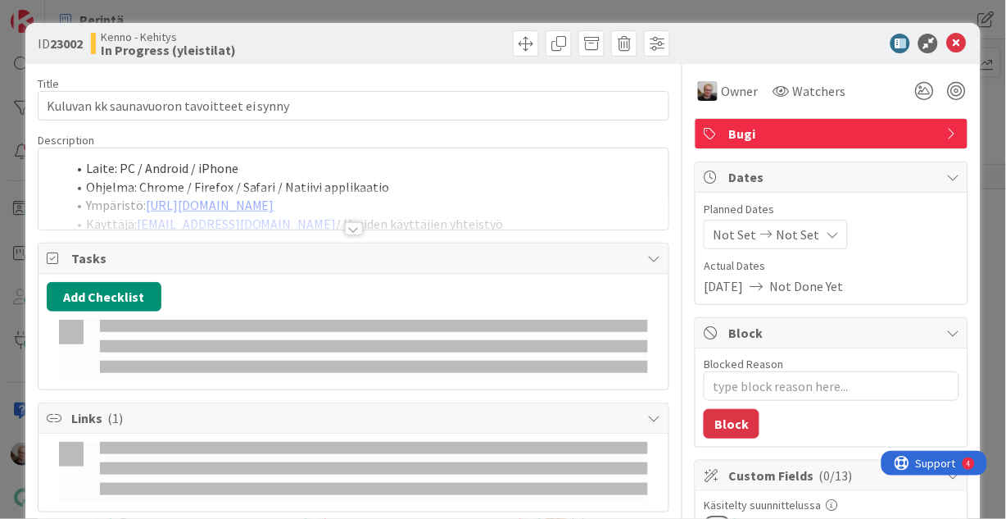
type textarea "x"
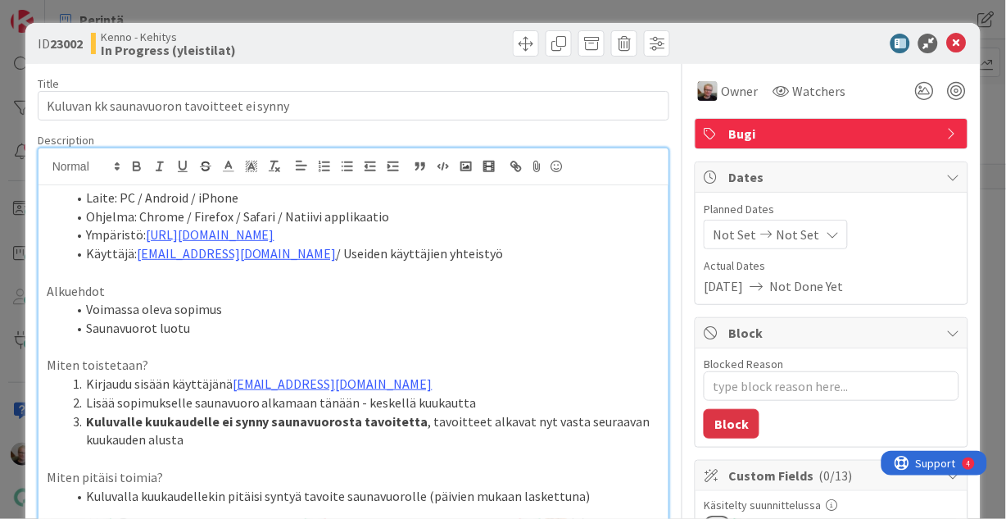
click at [501, 179] on div "Laite: PC / Android / iPhone Ohjelma: Chrome / Firefox / Safari / Natiivi appli…" at bounding box center [354, 511] width 631 height 727
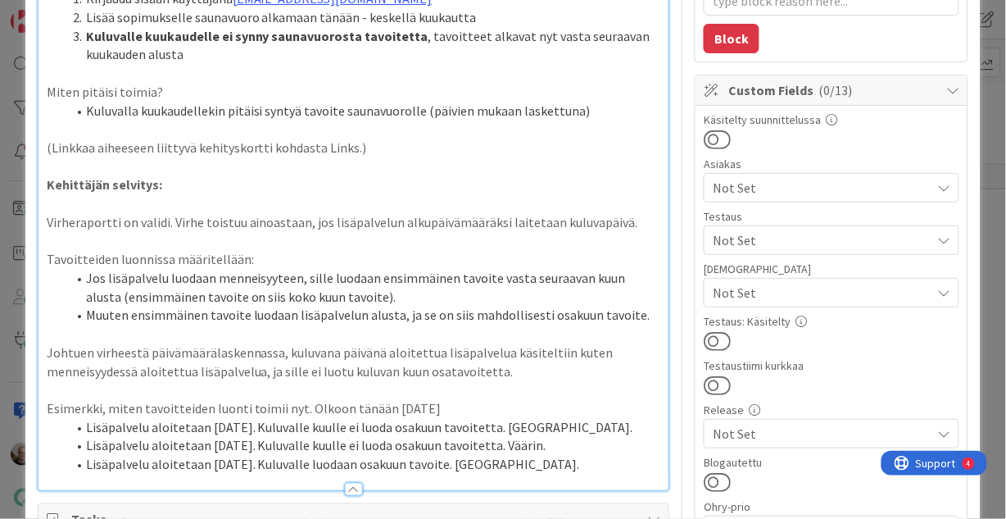
scroll to position [393, 0]
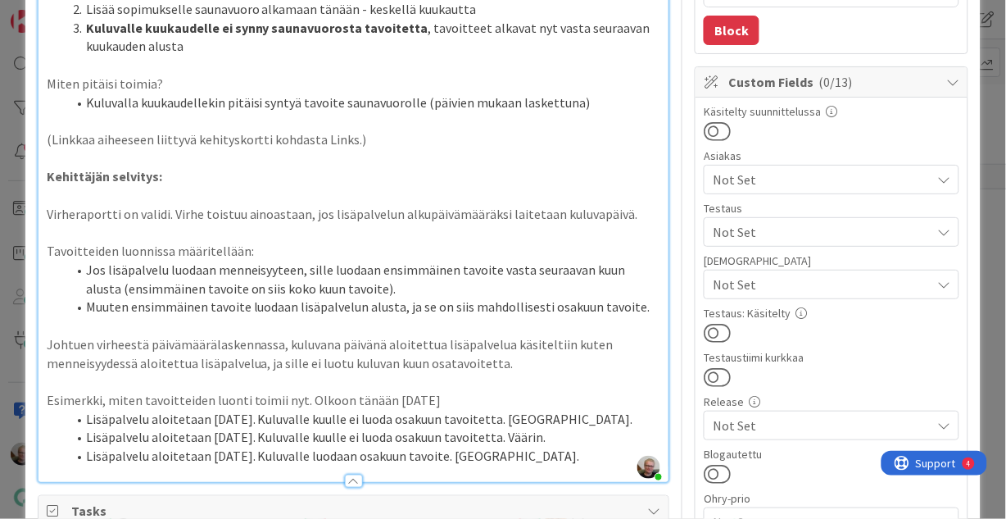
click at [589, 214] on p "Virheraportti on validi. Virhe toistuu ainoastaan, jos lisäpalvelun alkupäivämä…" at bounding box center [354, 214] width 615 height 19
click at [320, 455] on li "Lisäpalvelu aloitetaan [DATE]. Kuluvalle luodaan osakuun tavoite. [GEOGRAPHIC_D…" at bounding box center [363, 456] width 595 height 19
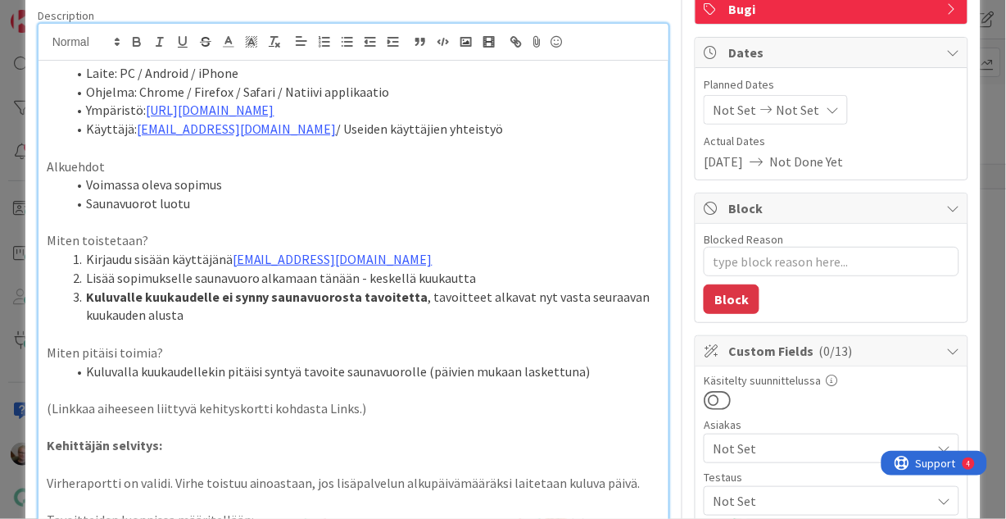
scroll to position [0, 0]
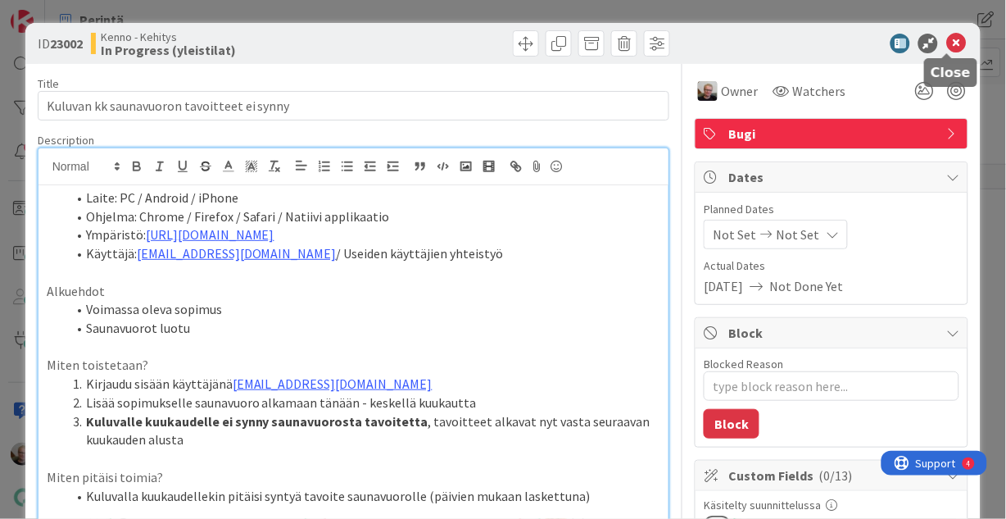
click at [947, 41] on icon at bounding box center [957, 44] width 20 height 20
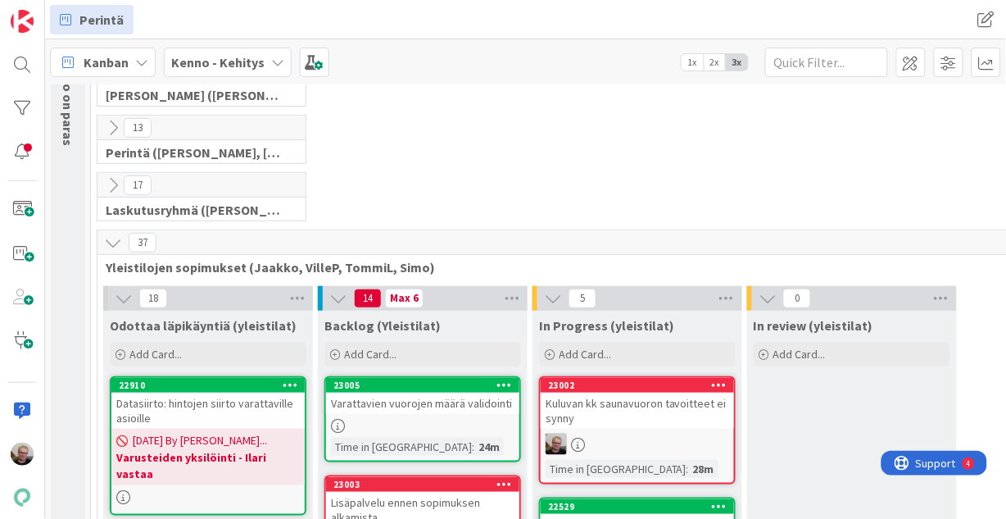
scroll to position [276, 0]
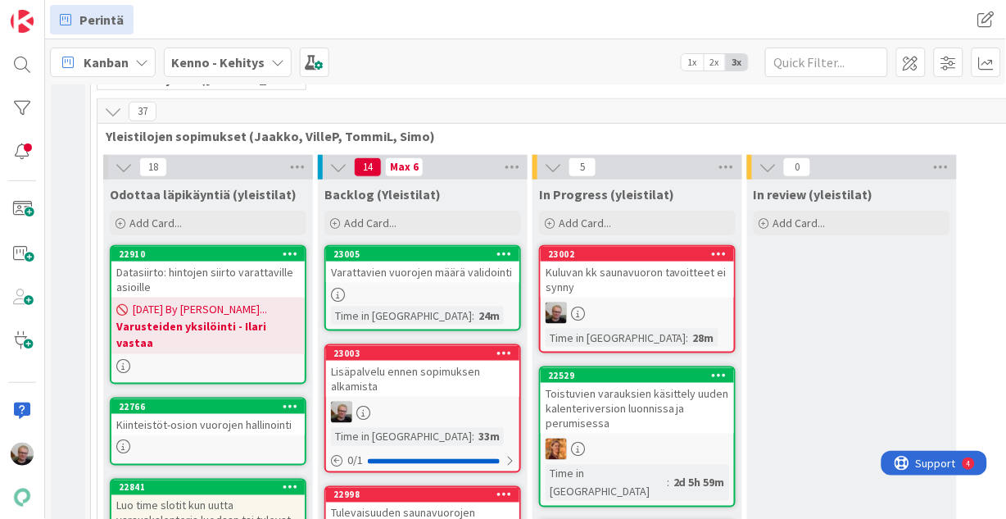
type textarea "x"
